Goal: Obtain resource: Obtain resource

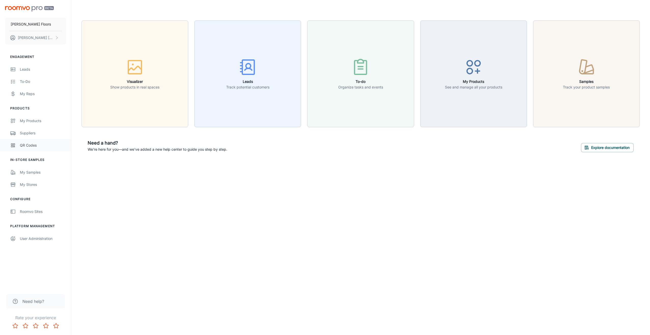
click at [32, 144] on div "QR Codes" at bounding box center [43, 145] width 46 height 6
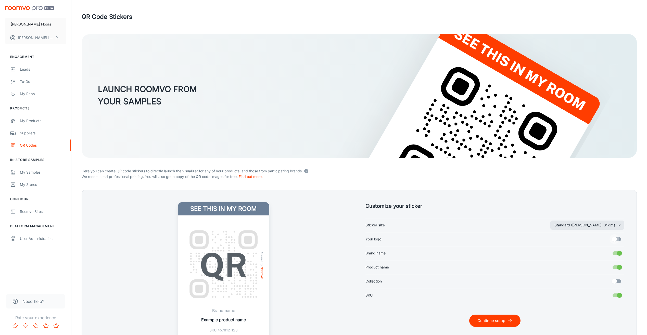
click at [616, 238] on input "Your logo" at bounding box center [613, 239] width 29 height 10
checkbox input "true"
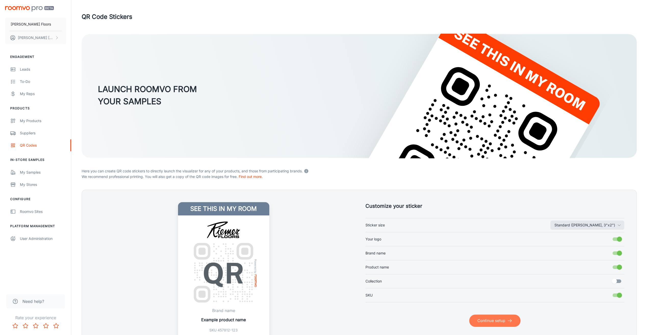
click at [505, 320] on button "Continue setup" at bounding box center [494, 320] width 51 height 12
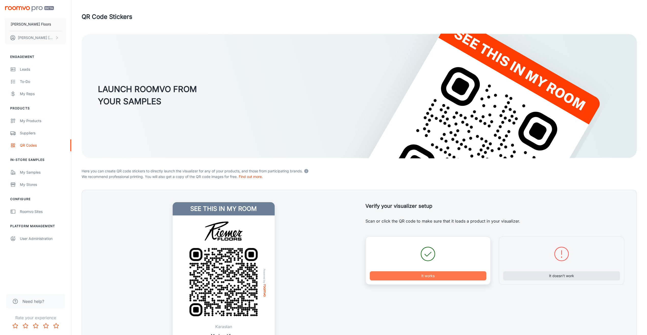
click at [413, 275] on button "It works" at bounding box center [428, 275] width 117 height 9
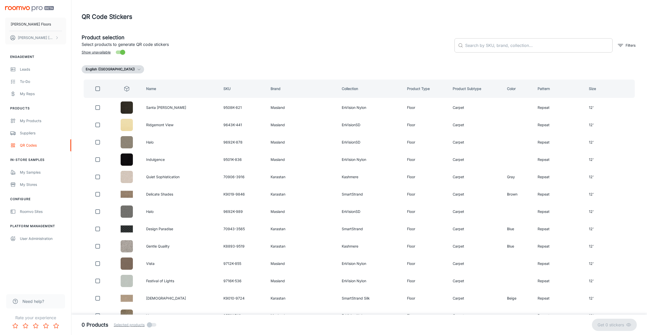
click at [476, 50] on input "text" at bounding box center [538, 45] width 147 height 14
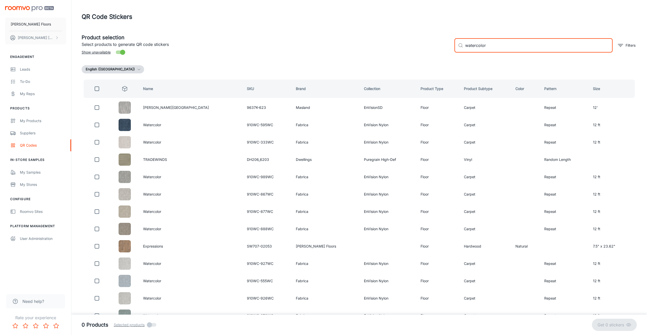
type input "watercolor"
click at [150, 324] on span at bounding box center [152, 325] width 9 height 4
click at [98, 89] on input "checkbox" at bounding box center [97, 89] width 10 height 10
checkbox input "true"
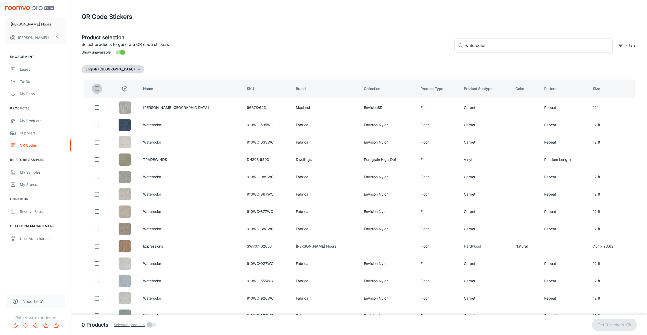
checkbox input "true"
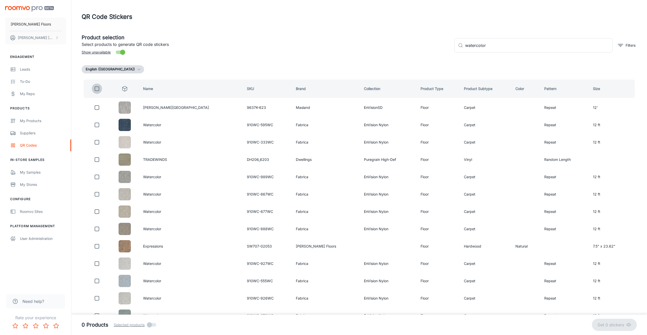
checkbox input "true"
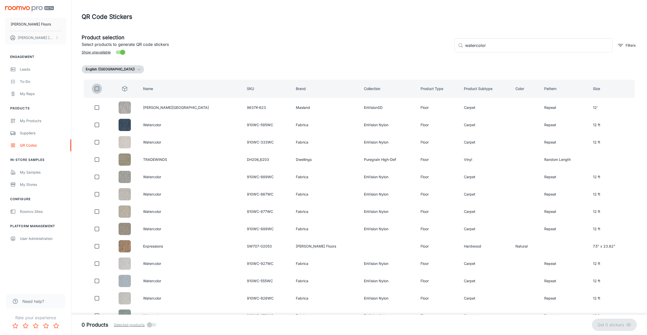
checkbox input "true"
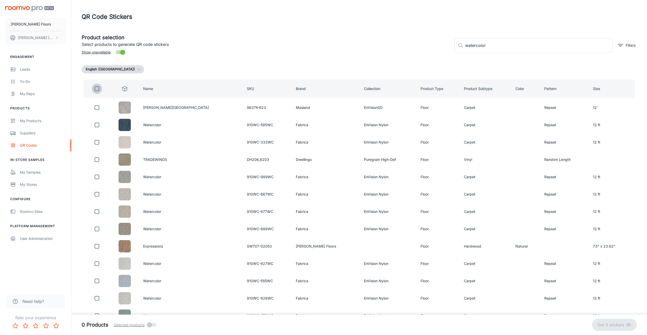
checkbox input "true"
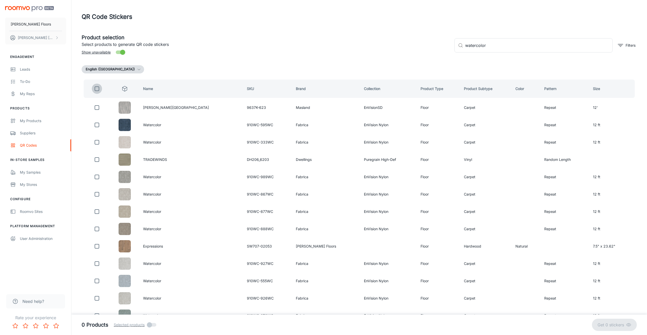
checkbox input "true"
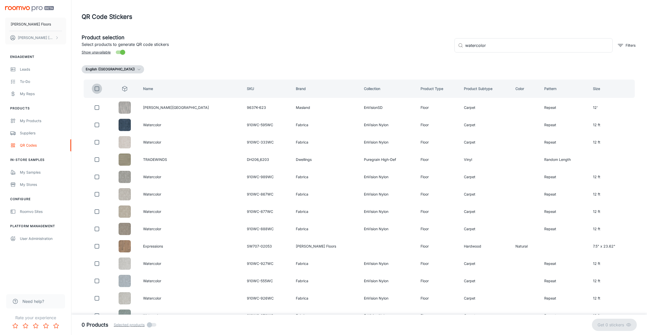
checkbox input "true"
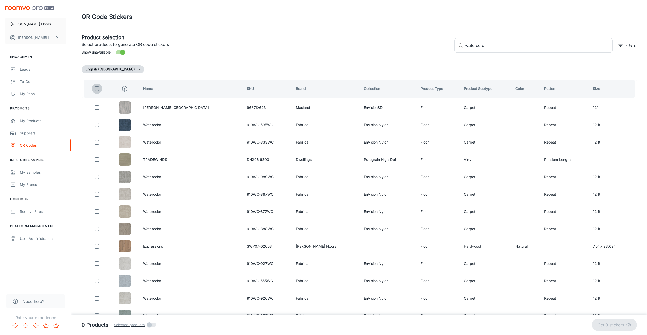
checkbox input "true"
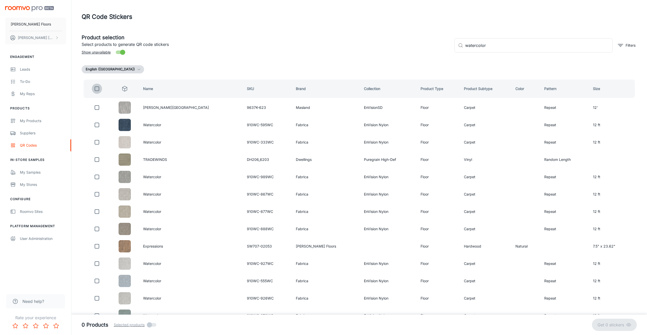
checkbox input "true"
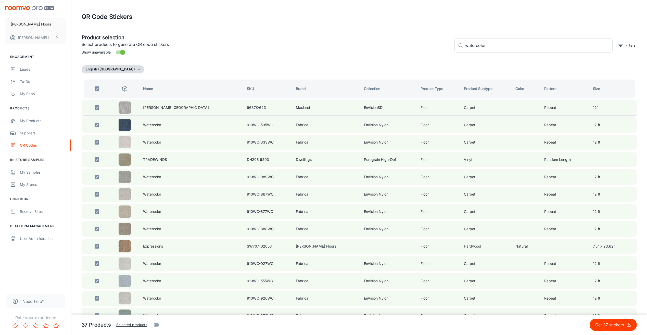
click at [97, 108] on input "checkbox" at bounding box center [97, 107] width 10 height 10
checkbox input "false"
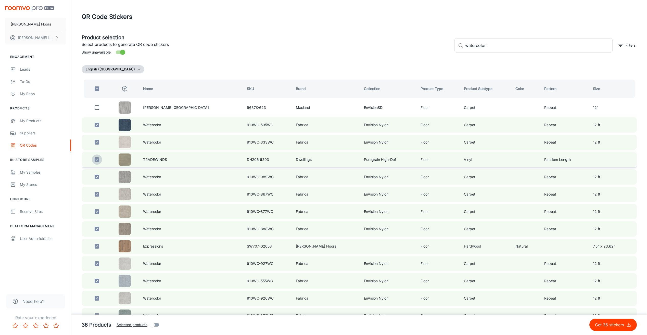
click at [99, 161] on input "checkbox" at bounding box center [97, 159] width 10 height 10
checkbox input "false"
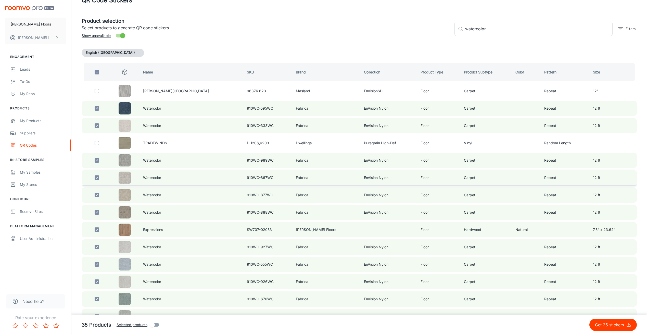
scroll to position [25, 0]
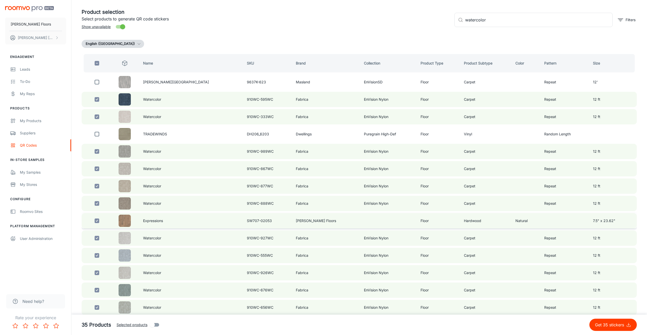
click at [98, 221] on input "checkbox" at bounding box center [97, 221] width 10 height 10
checkbox input "false"
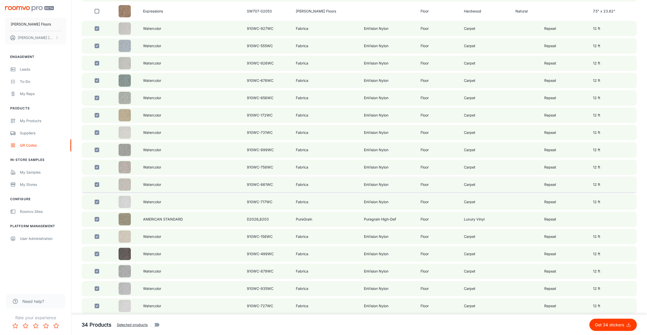
scroll to position [229, 0]
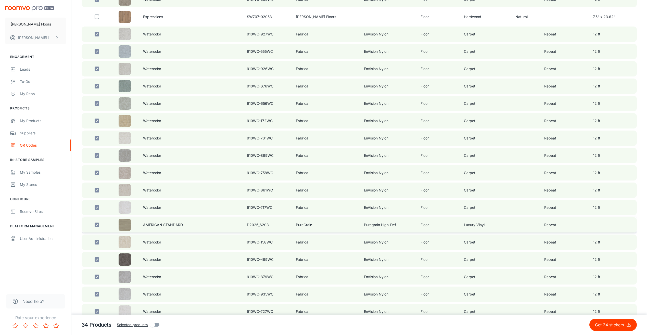
click at [98, 223] on input "checkbox" at bounding box center [97, 225] width 10 height 10
checkbox input "false"
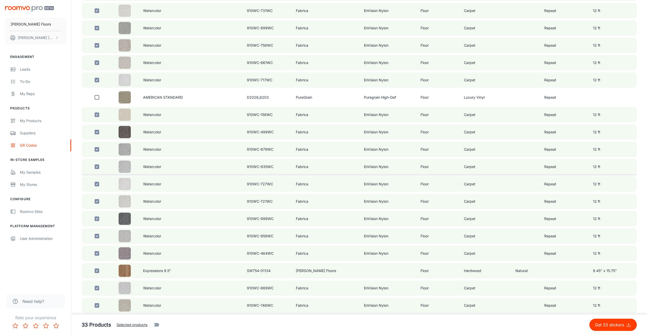
scroll to position [382, 0]
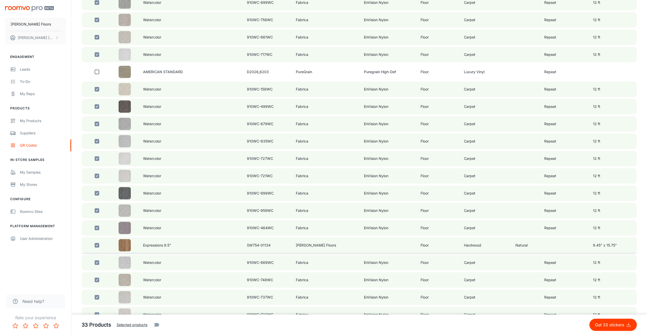
click at [97, 244] on input "checkbox" at bounding box center [97, 245] width 10 height 10
checkbox input "false"
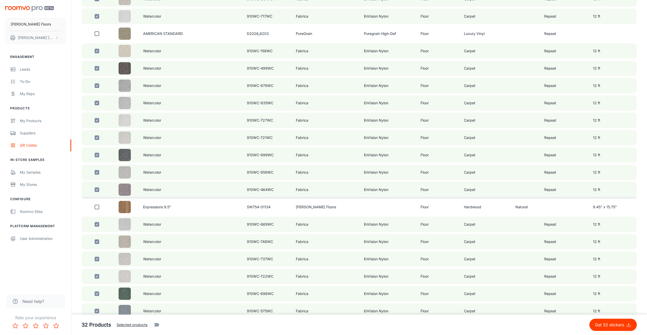
scroll to position [441, 0]
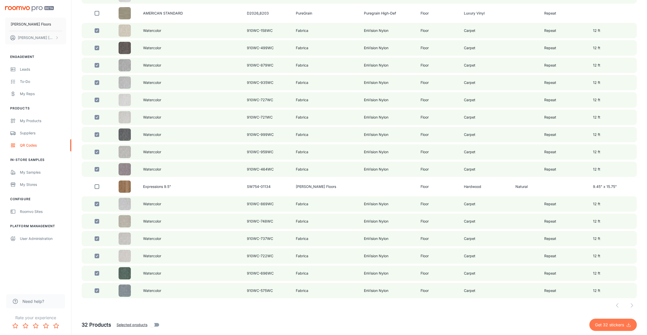
click at [600, 325] on p "Get 32 stickers" at bounding box center [610, 325] width 31 height 6
checkbox input "false"
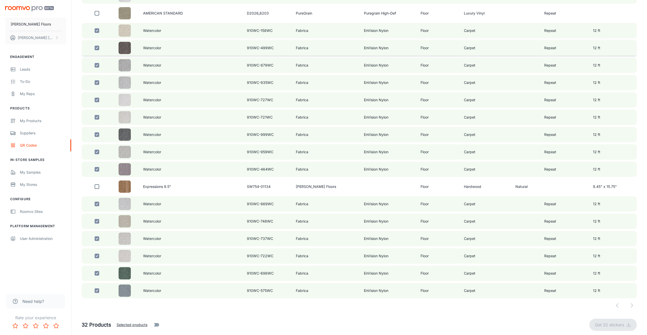
checkbox input "false"
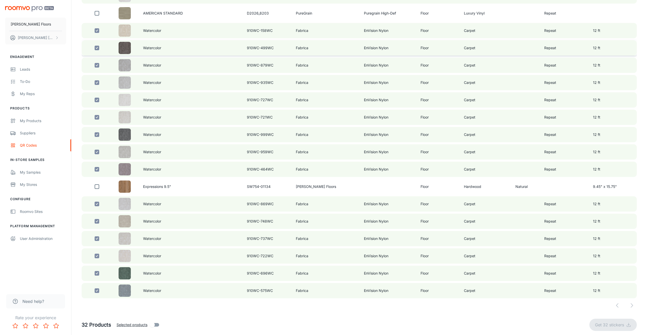
checkbox input "false"
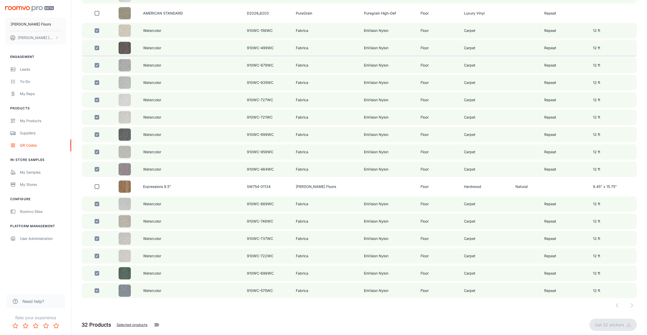
checkbox input "false"
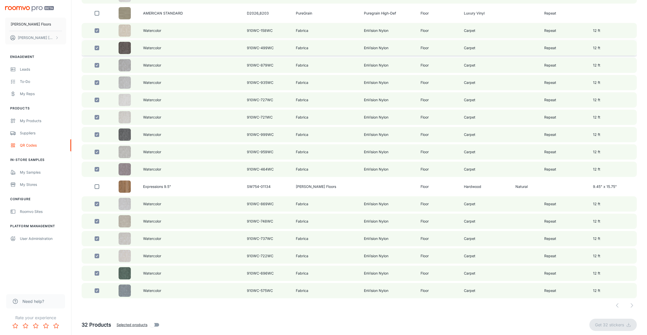
checkbox input "false"
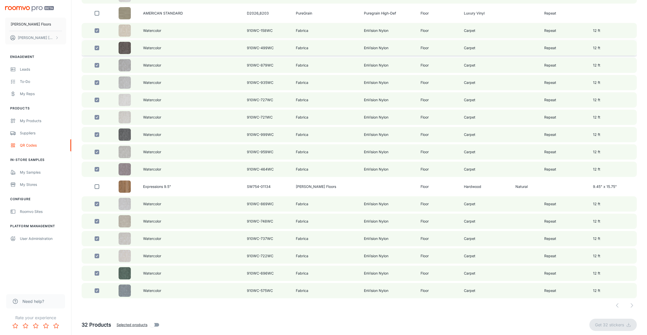
checkbox input "false"
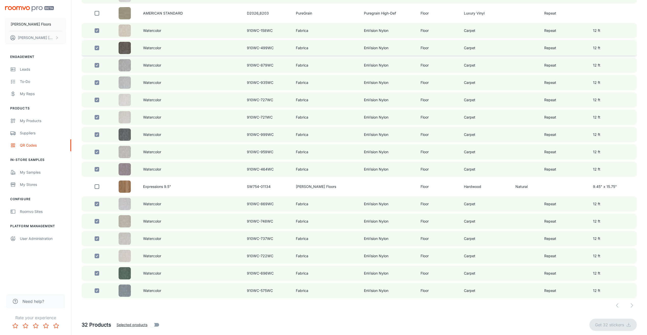
checkbox input "false"
